Goal: Task Accomplishment & Management: Manage account settings

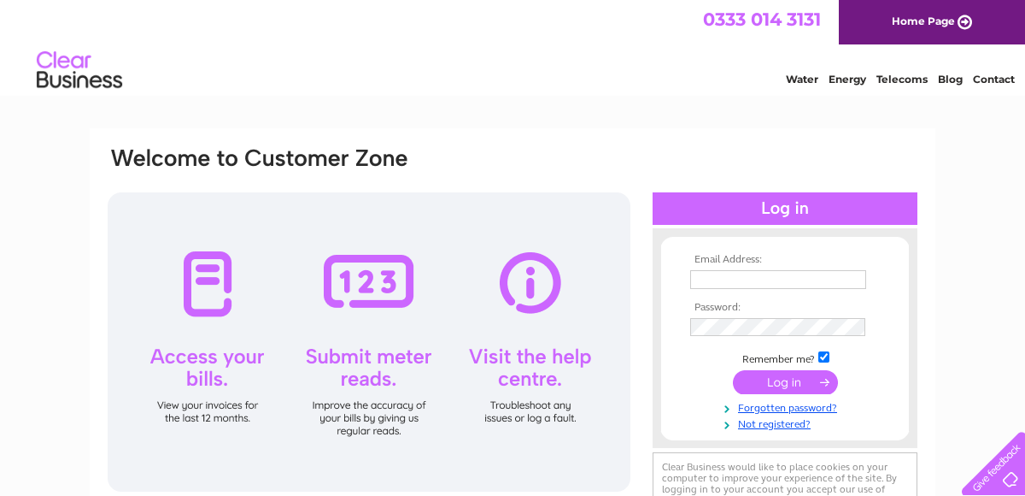
type input "[EMAIL_ADDRESS][DOMAIN_NAME]"
click at [797, 386] on input "submit" at bounding box center [785, 382] width 105 height 24
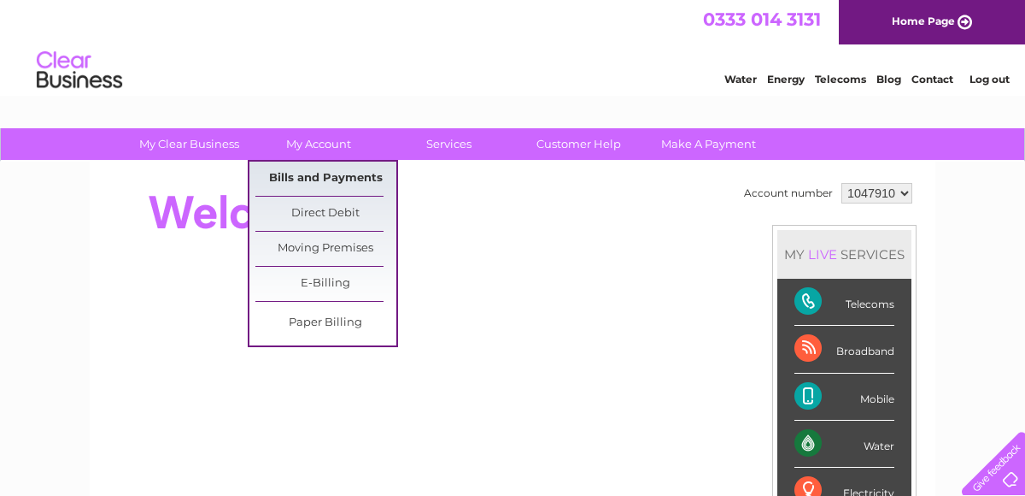
click at [316, 182] on link "Bills and Payments" at bounding box center [325, 178] width 141 height 34
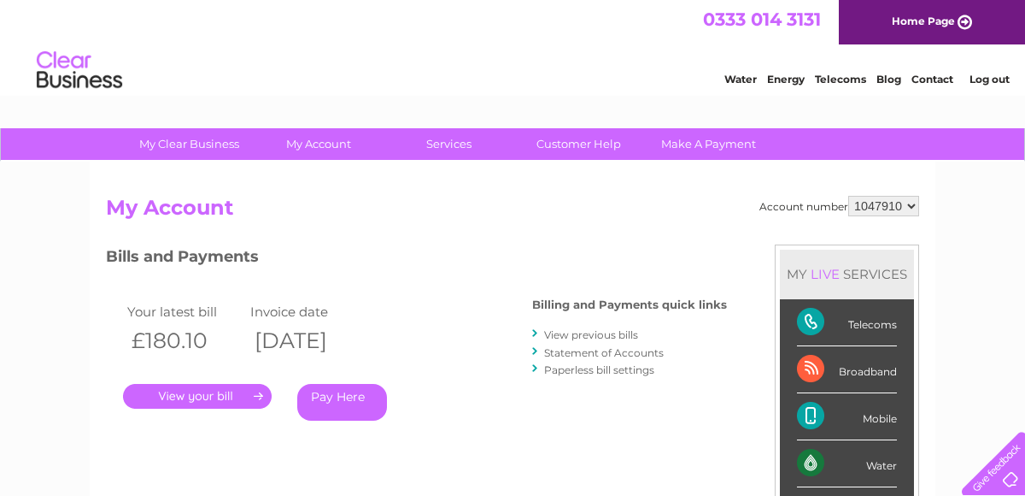
click at [222, 399] on link "." at bounding box center [197, 396] width 149 height 25
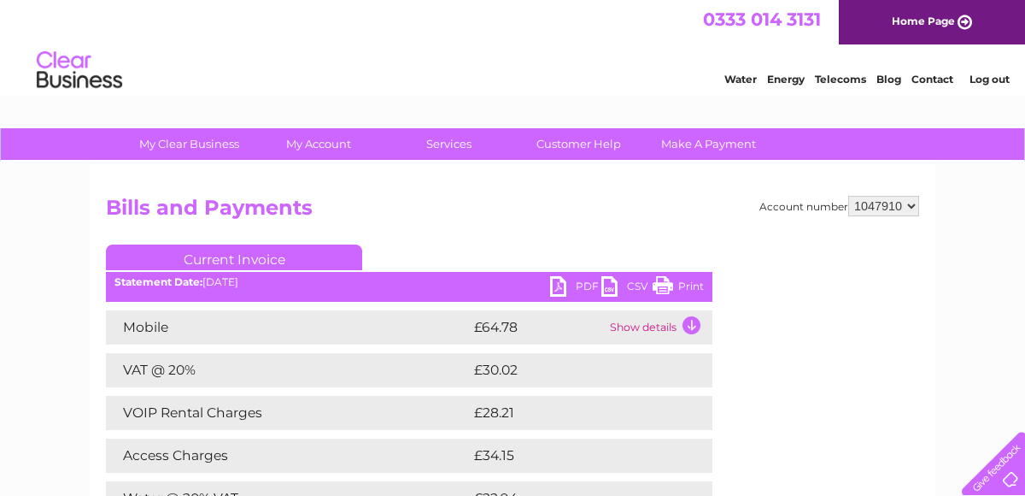
click at [582, 285] on link "PDF" at bounding box center [575, 288] width 51 height 25
